Goal: Information Seeking & Learning: Learn about a topic

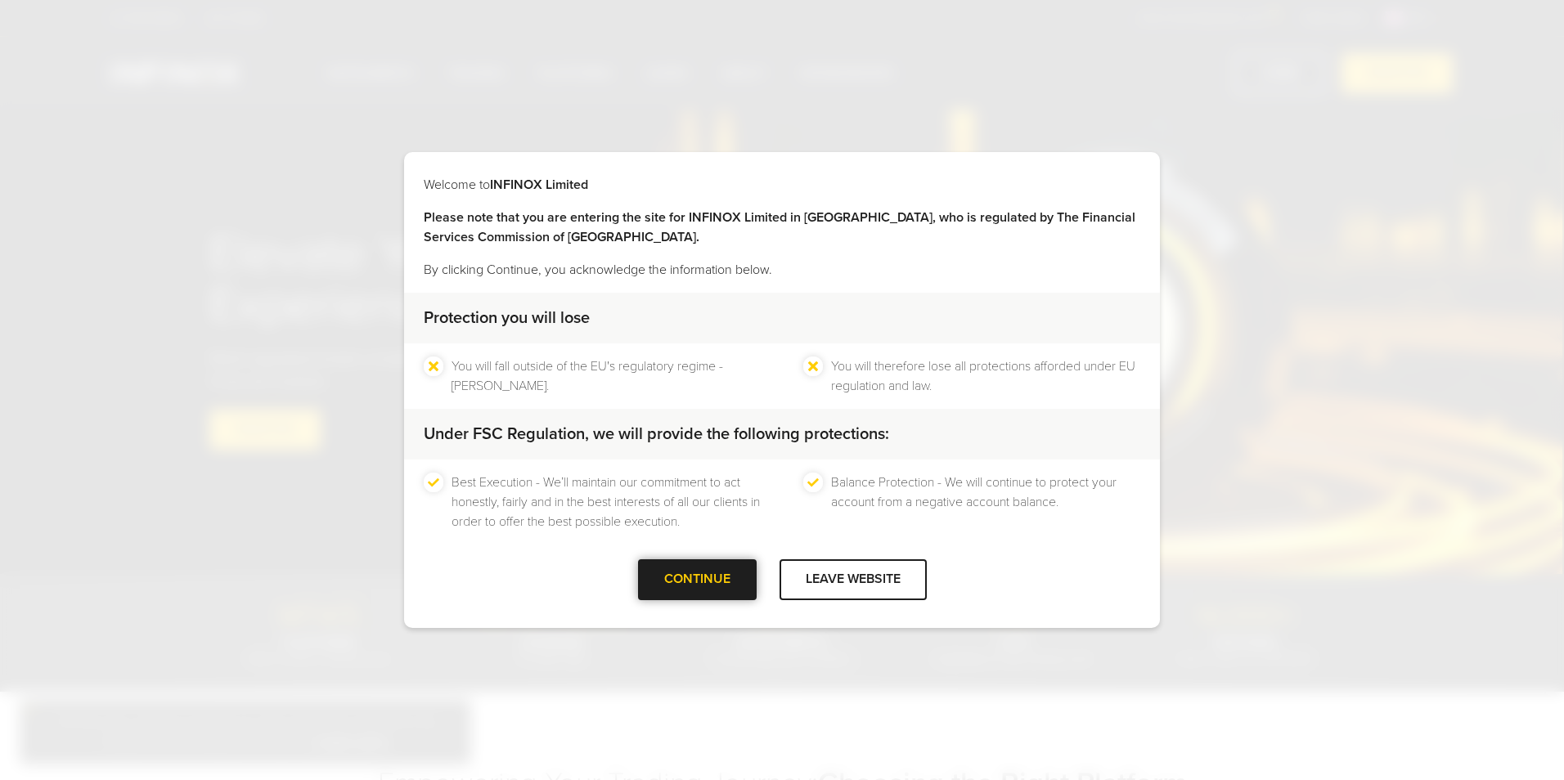
click at [697, 580] on div at bounding box center [697, 580] width 0 height 0
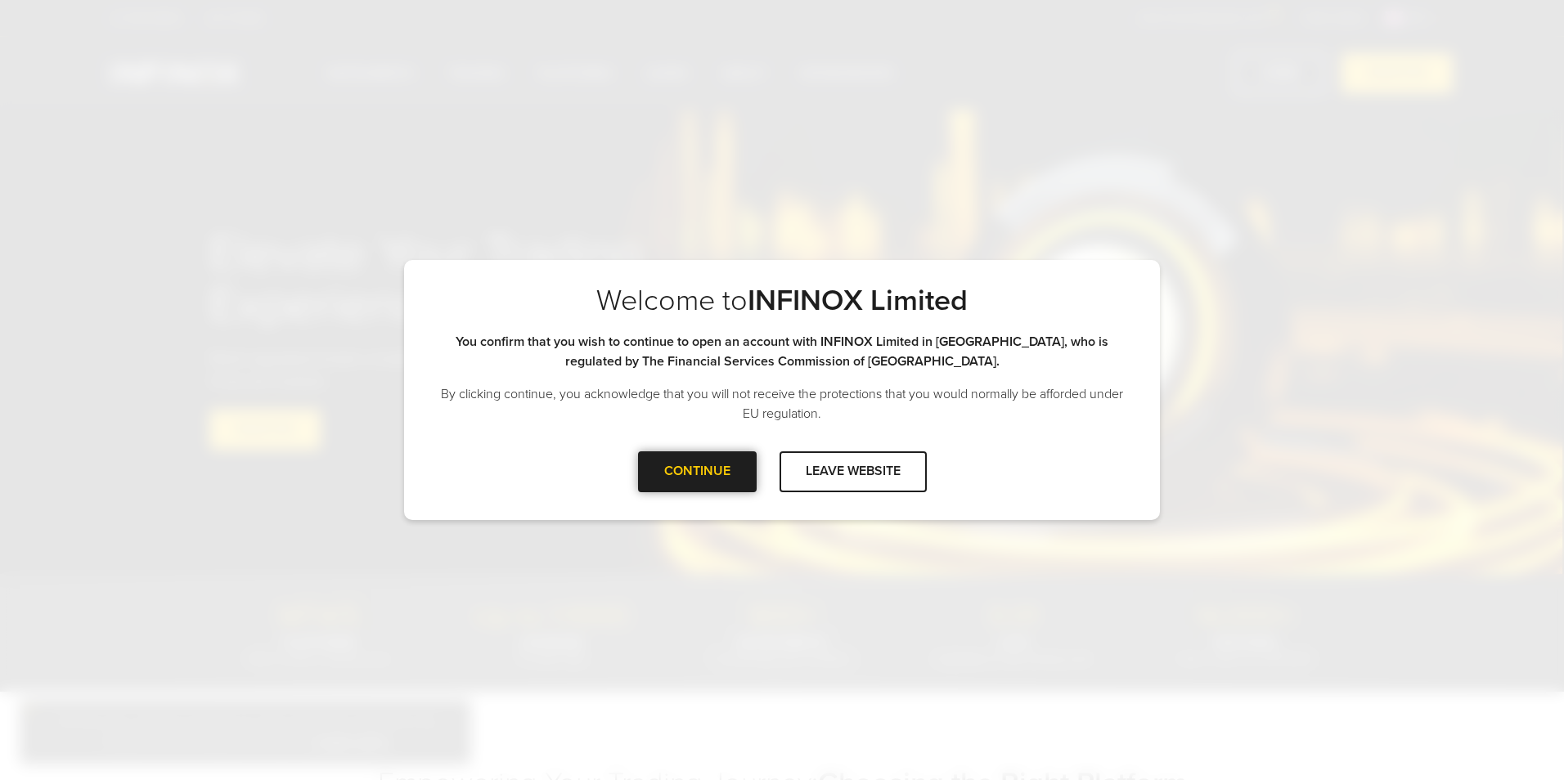
click at [709, 474] on div "CONTINUE" at bounding box center [697, 471] width 119 height 40
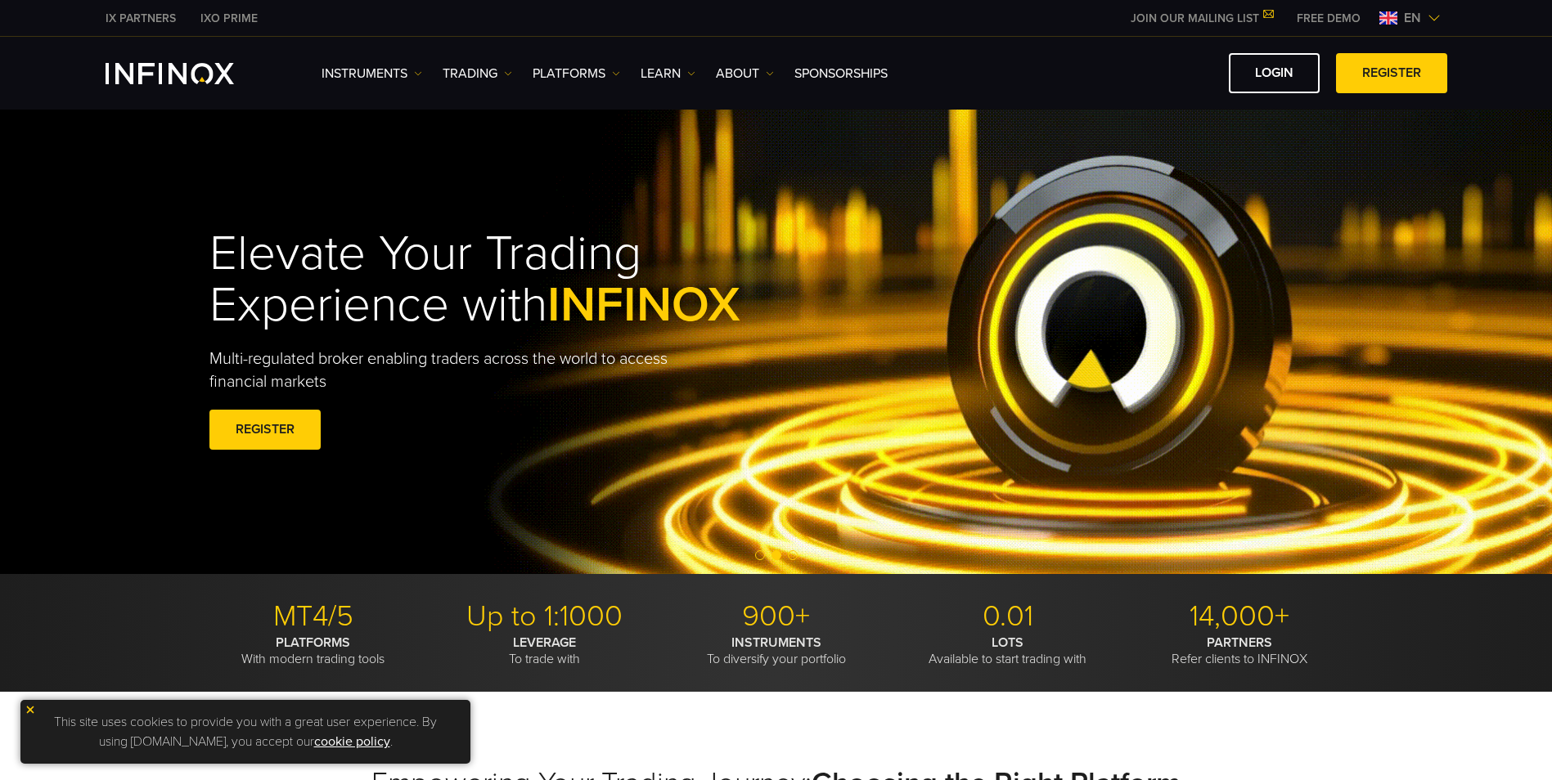
click at [1425, 12] on span "en" at bounding box center [1412, 18] width 30 height 20
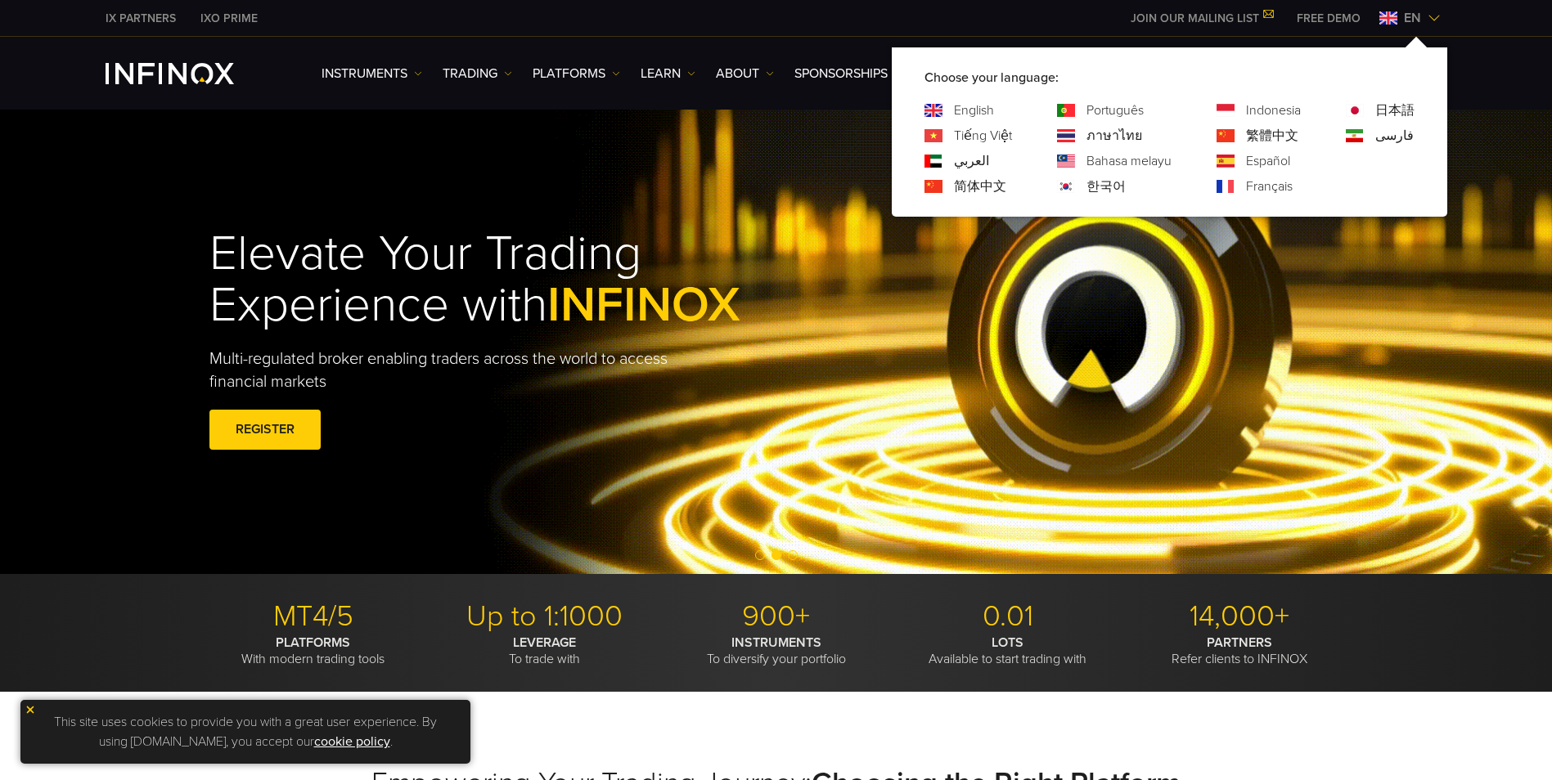
click at [1425, 12] on span "en" at bounding box center [1412, 18] width 30 height 20
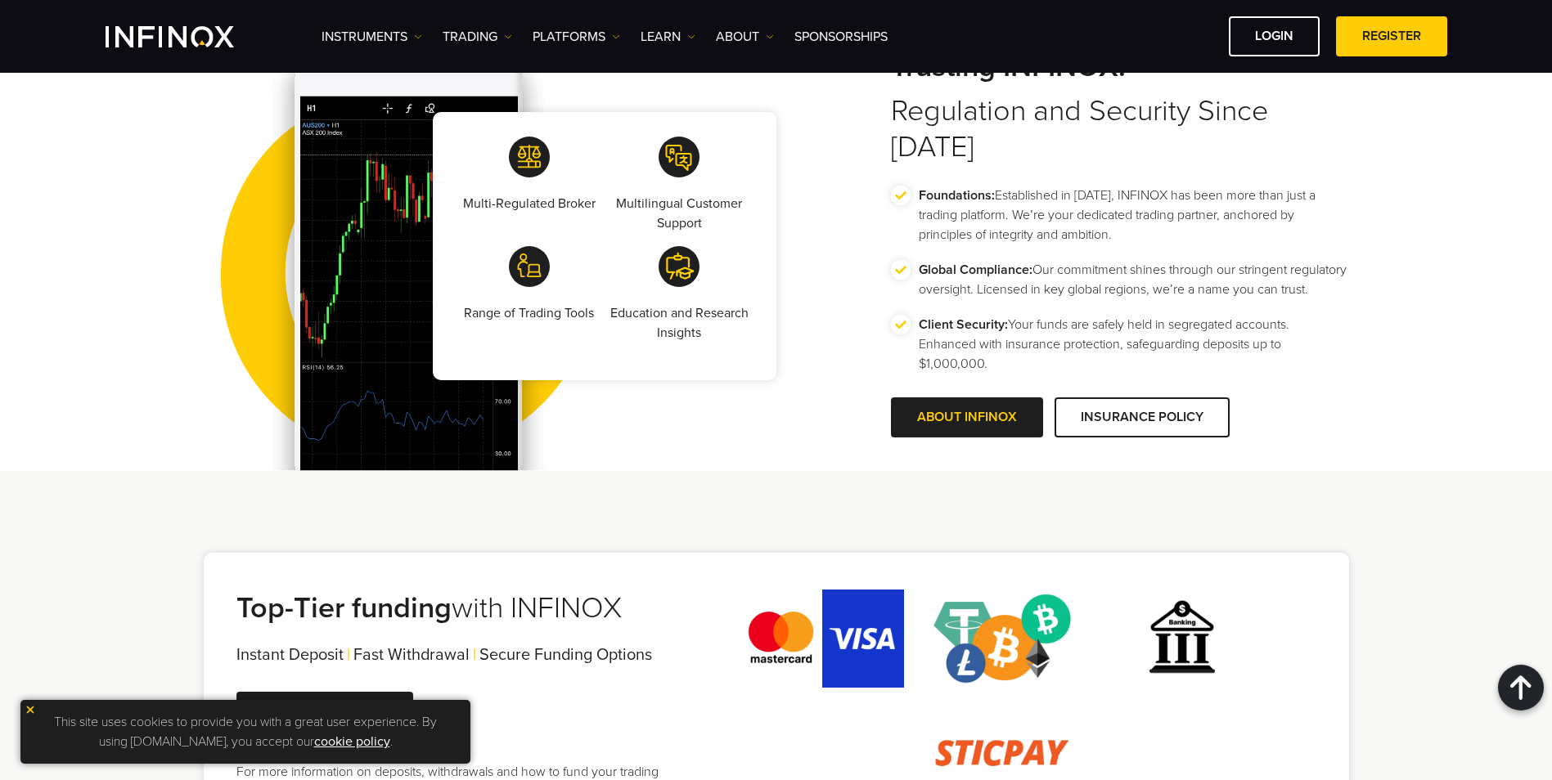
scroll to position [3135, 0]
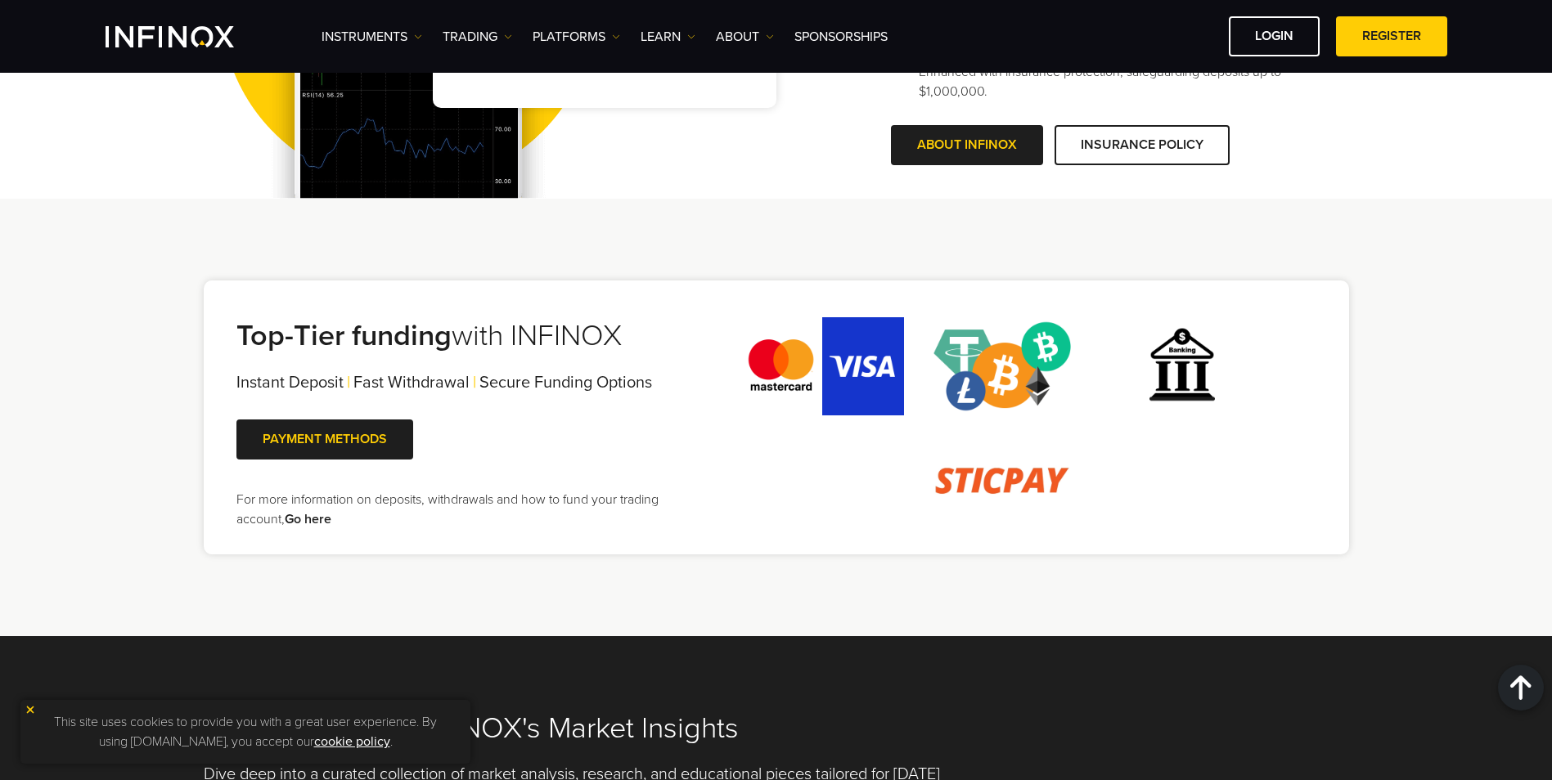
click at [1031, 384] on img at bounding box center [1002, 366] width 164 height 98
click at [1015, 486] on img at bounding box center [1002, 481] width 164 height 98
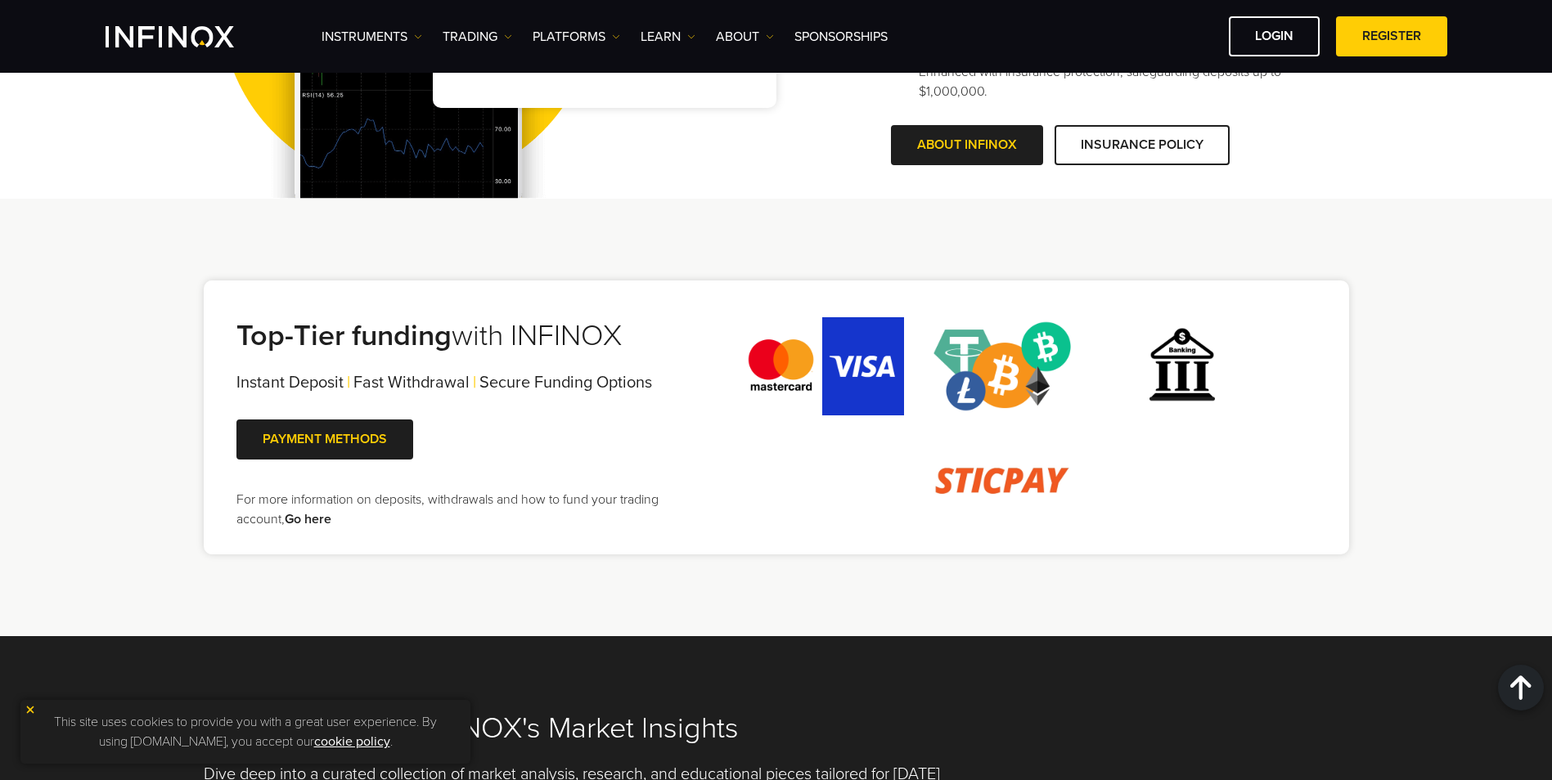
click at [1015, 486] on img at bounding box center [1002, 481] width 164 height 98
click at [325, 439] on span at bounding box center [325, 439] width 0 height 0
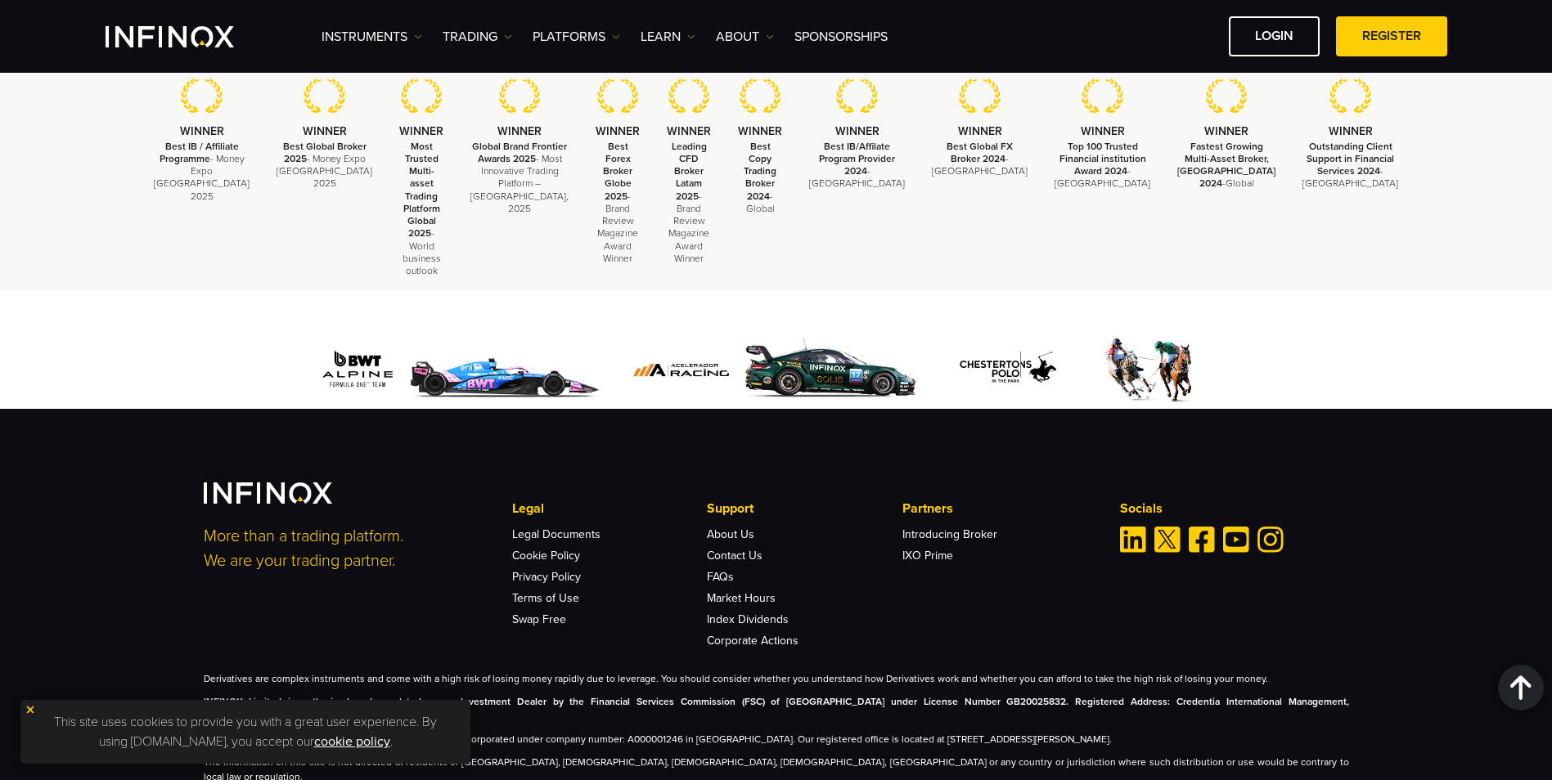
click at [31, 713] on img at bounding box center [30, 709] width 11 height 11
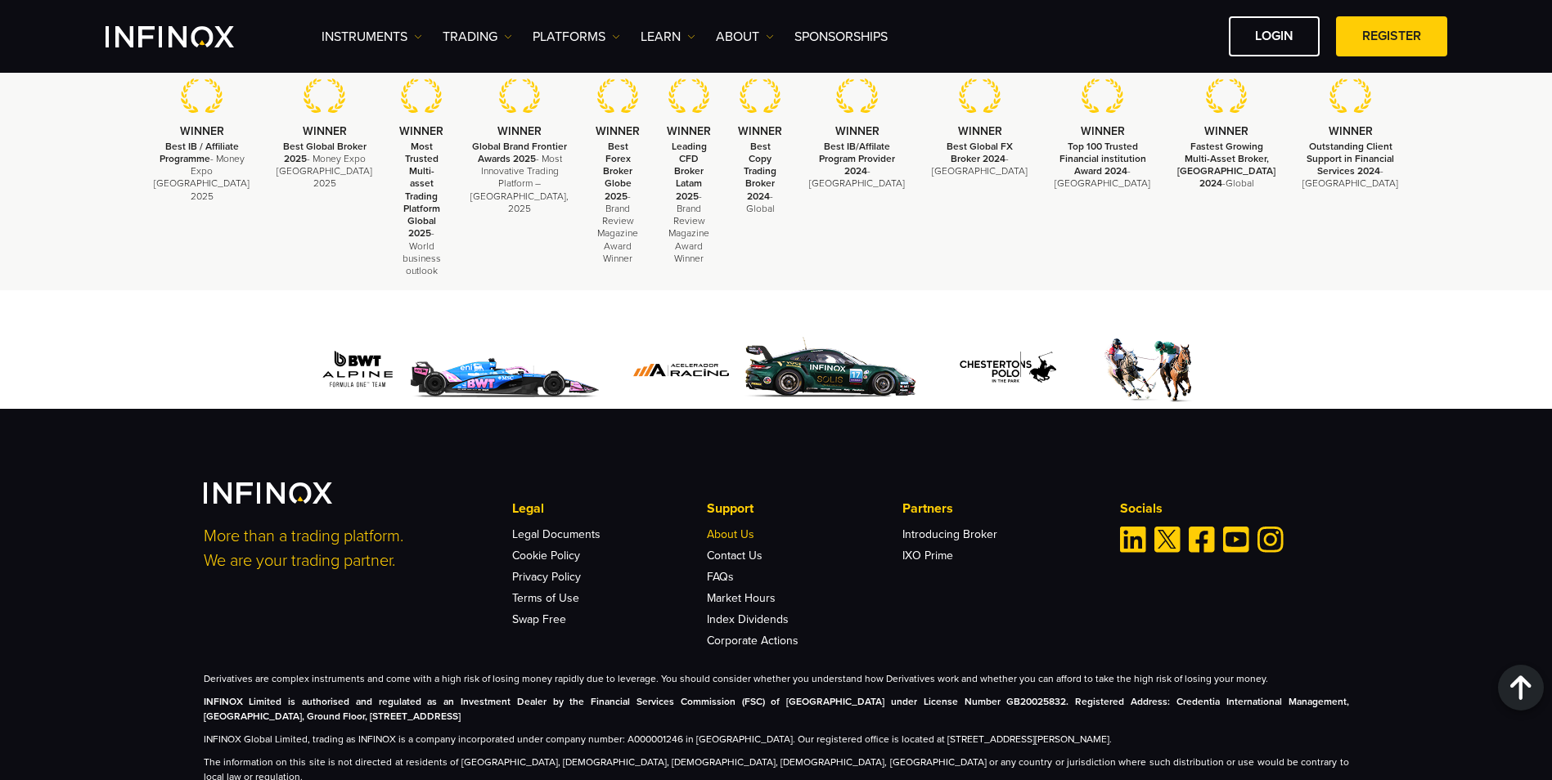
click at [748, 528] on link "About Us" at bounding box center [730, 535] width 47 height 14
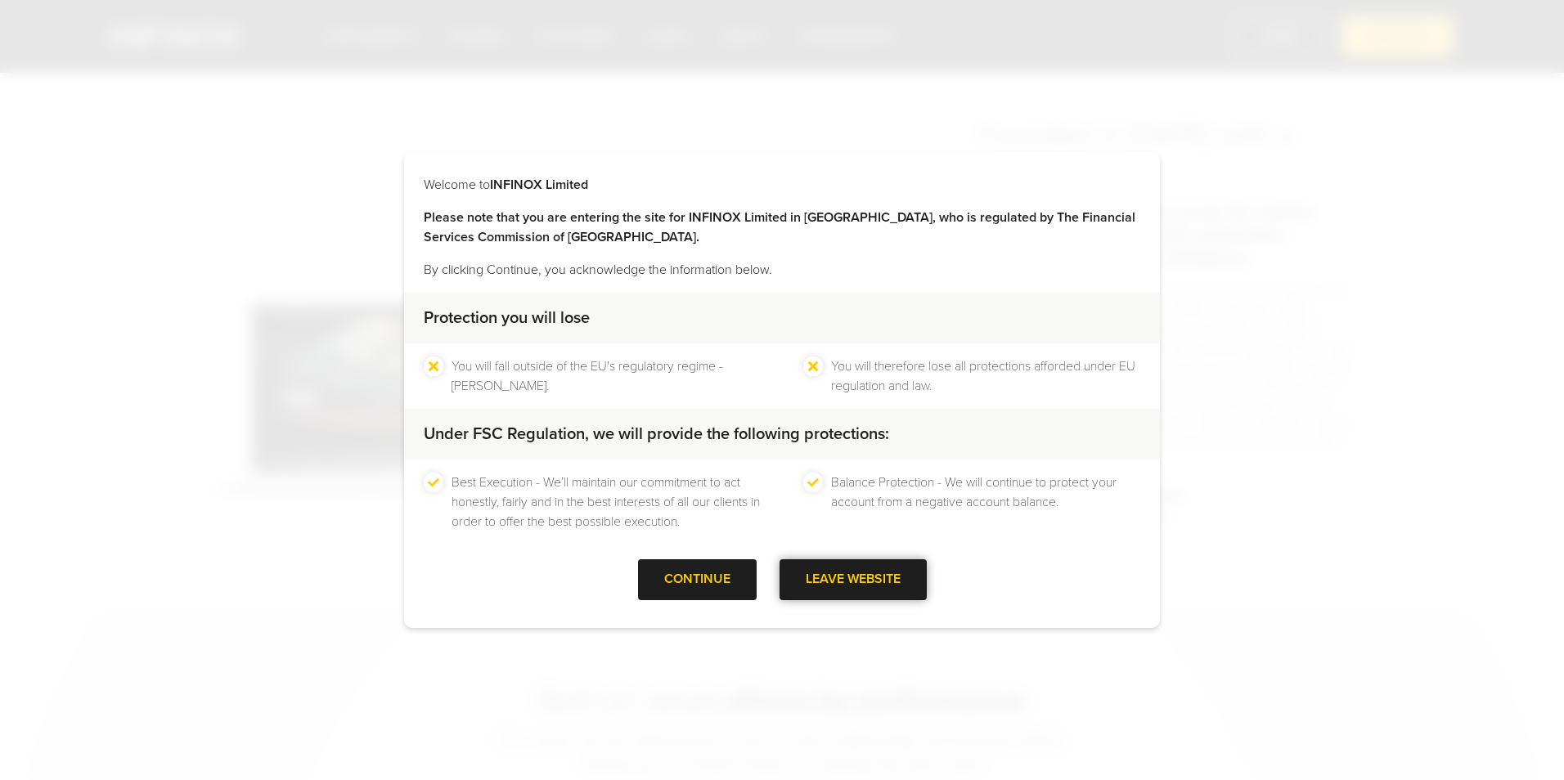
click at [828, 574] on div "LEAVE WEBSITE" at bounding box center [852, 579] width 147 height 40
click at [697, 580] on div at bounding box center [697, 580] width 0 height 0
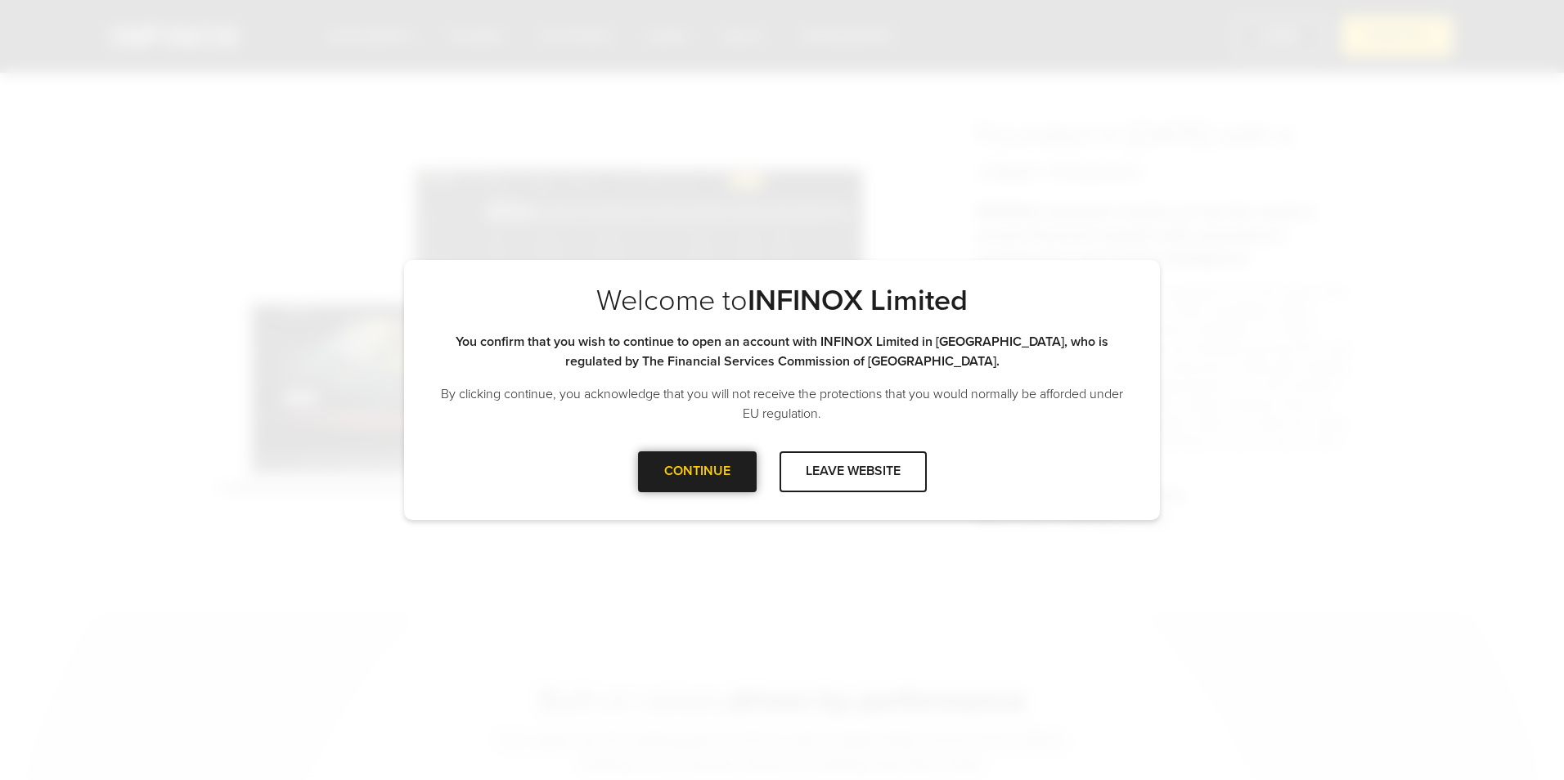
click at [697, 472] on div at bounding box center [697, 472] width 0 height 0
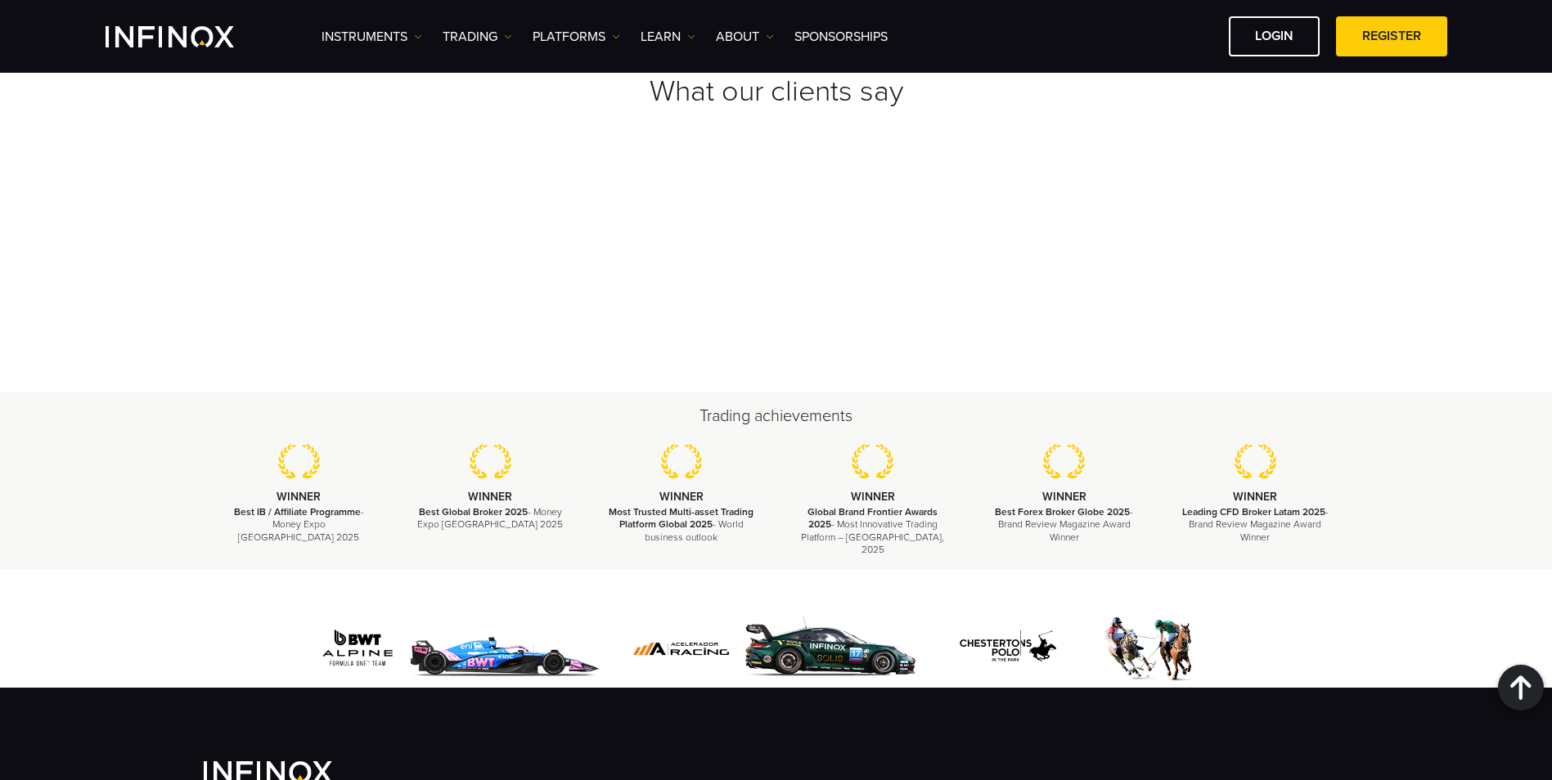
scroll to position [5889, 0]
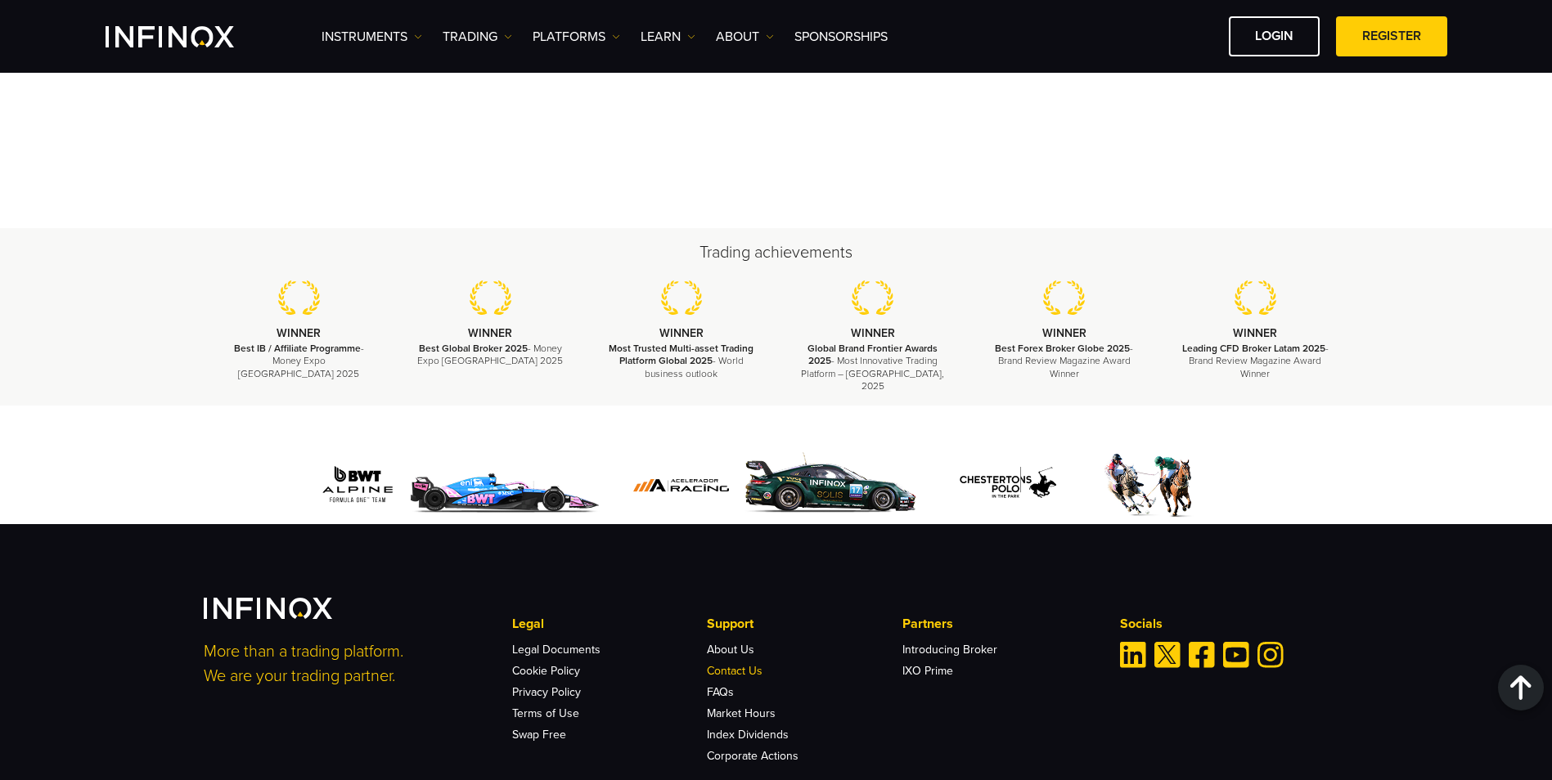
click at [725, 664] on link "Contact Us" at bounding box center [735, 671] width 56 height 14
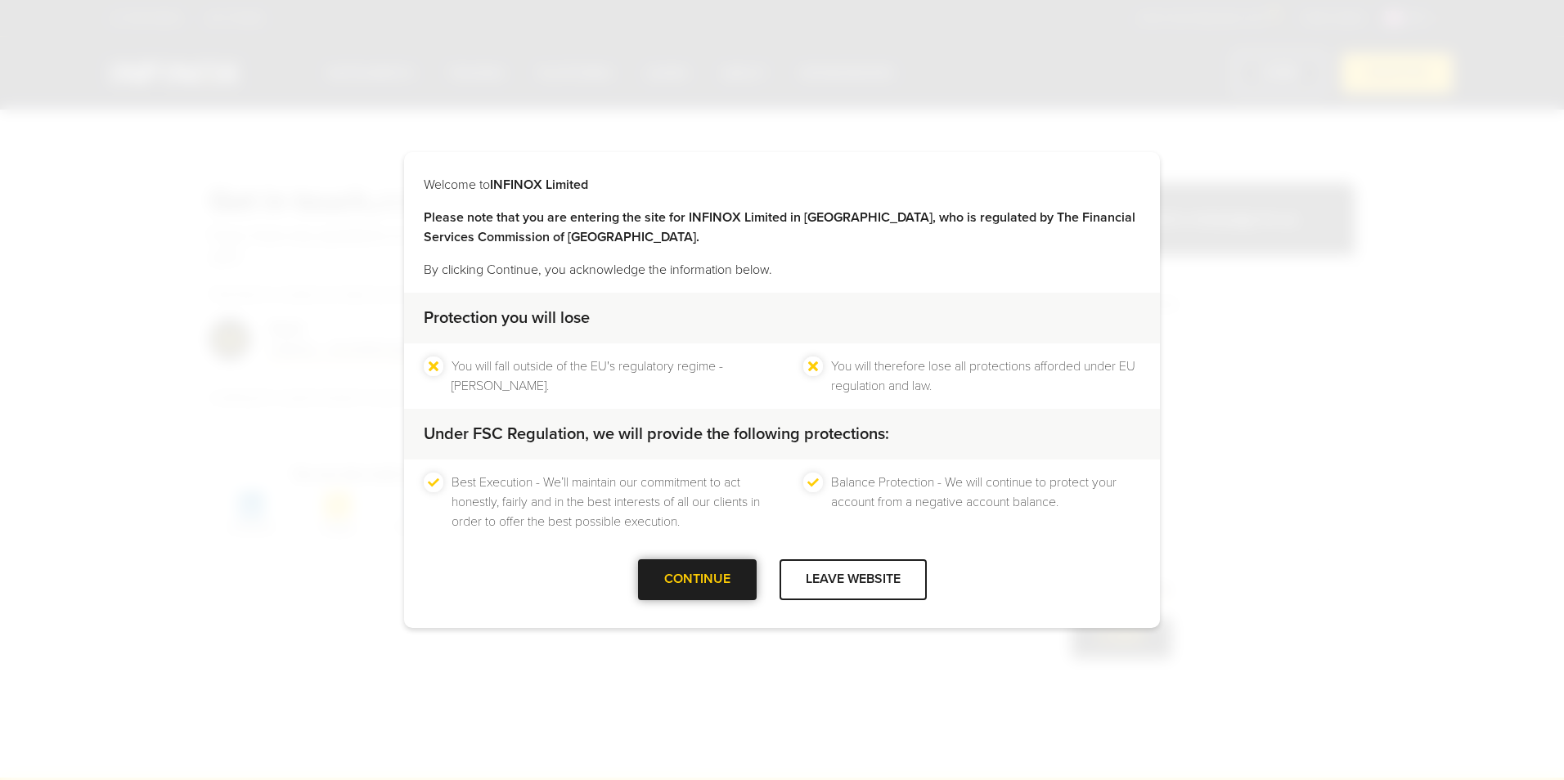
click at [697, 580] on div at bounding box center [697, 580] width 0 height 0
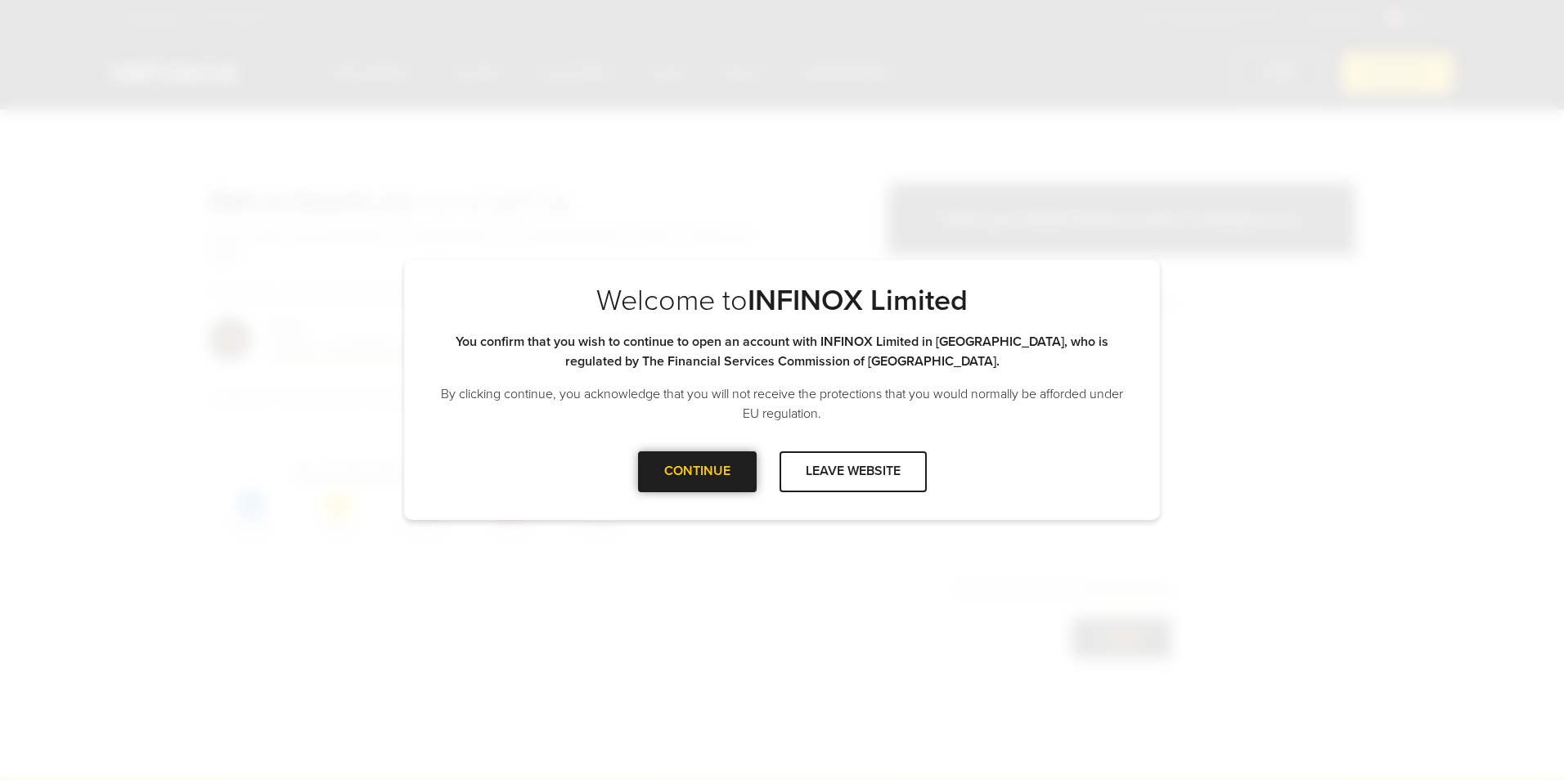
click at [697, 472] on div at bounding box center [697, 472] width 0 height 0
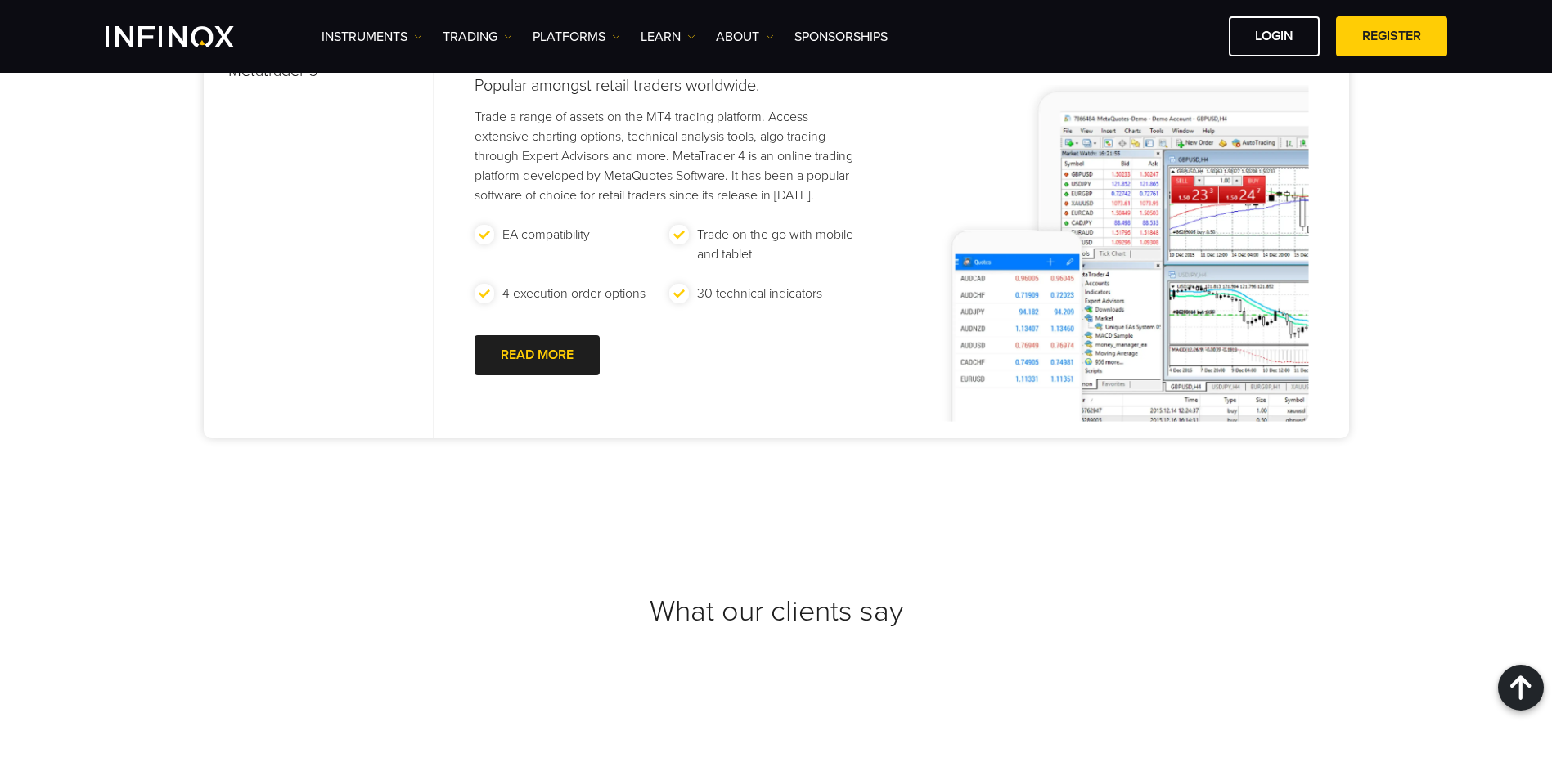
scroll to position [818, 0]
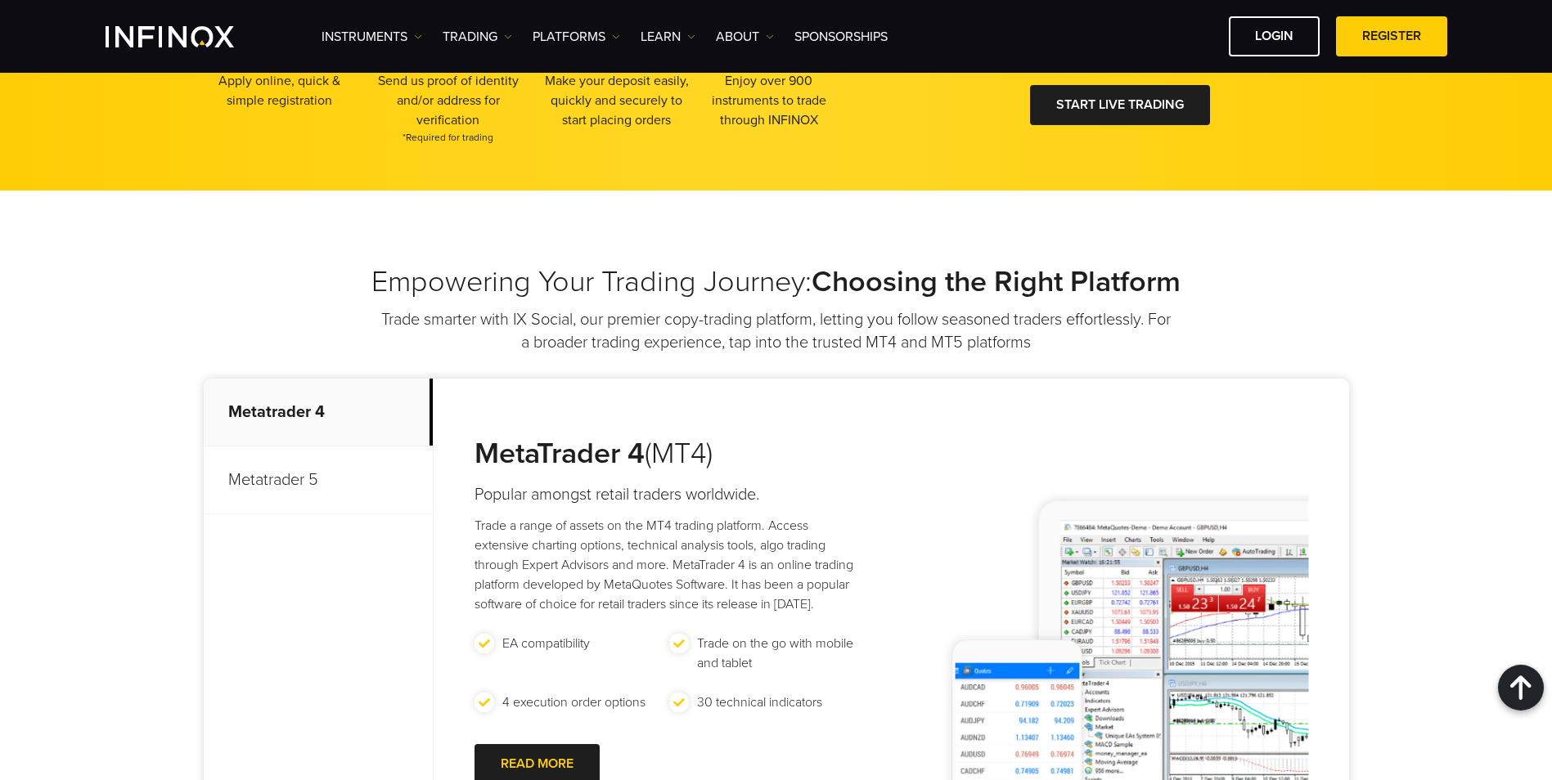
click at [320, 482] on p "Metatrader 5" at bounding box center [318, 481] width 229 height 68
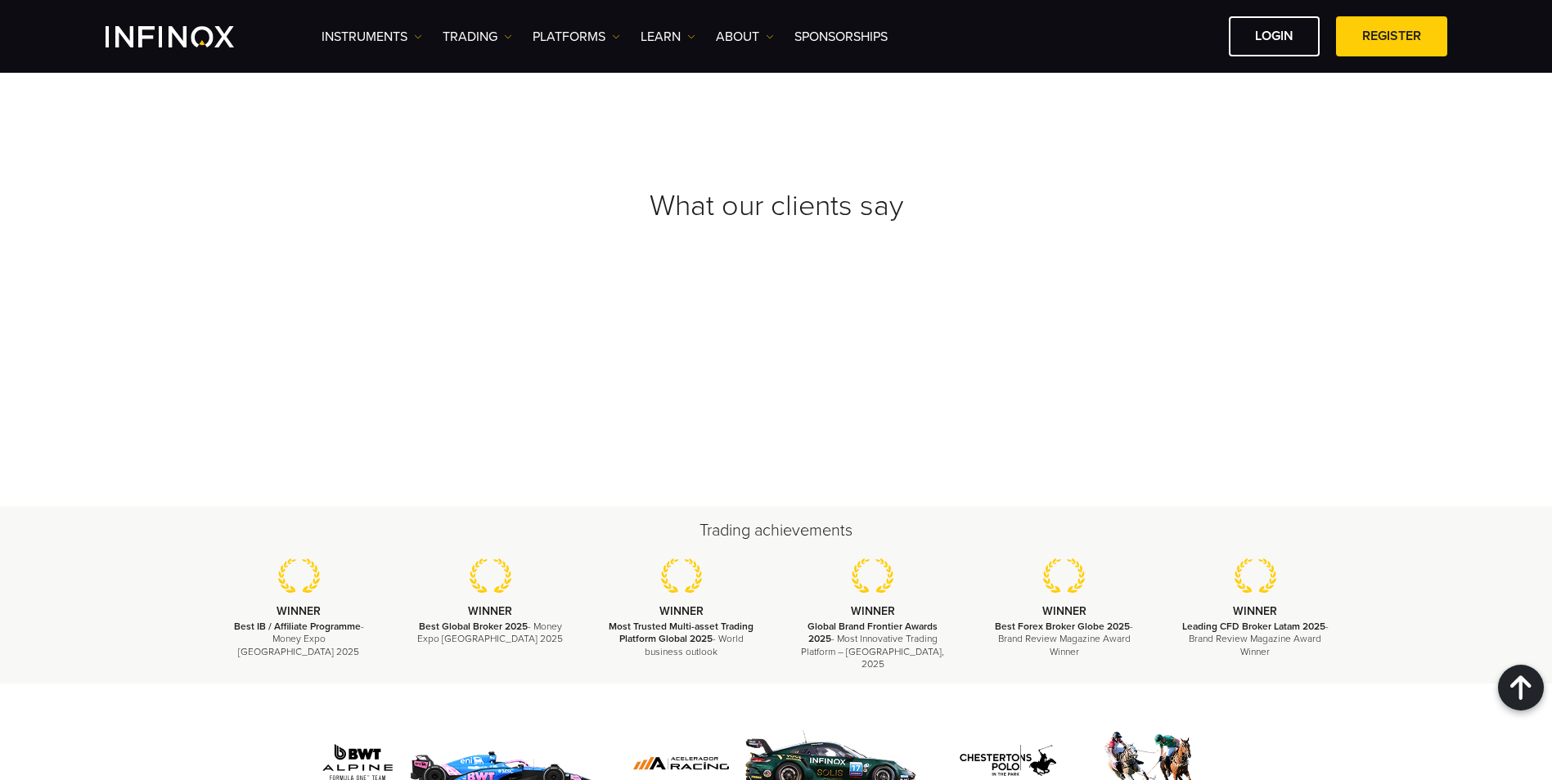
scroll to position [1908, 0]
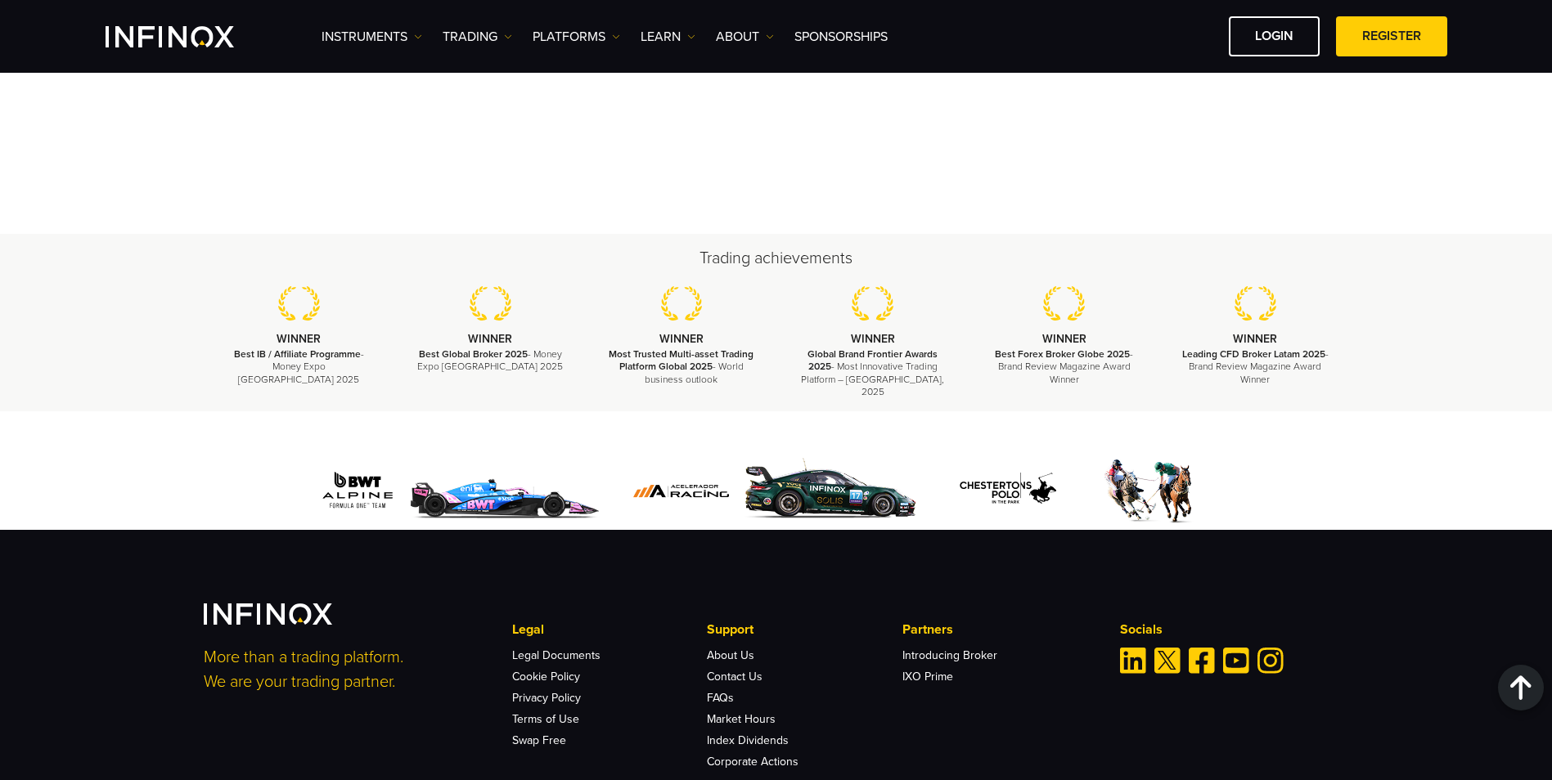
click at [1218, 34] on div "LOGIN REGISTER" at bounding box center [1173, 36] width 547 height 40
click at [1332, 32] on div "LOGIN REGISTER" at bounding box center [1173, 36] width 547 height 40
click at [1363, 35] on link "REGISTER" at bounding box center [1391, 36] width 111 height 40
